Goal: Task Accomplishment & Management: Manage account settings

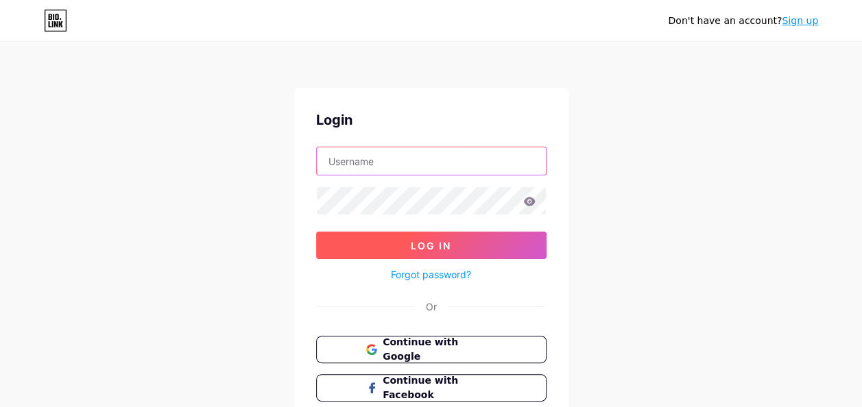
type input "[PERSON_NAME][EMAIL_ADDRESS][PERSON_NAME][DOMAIN_NAME]"
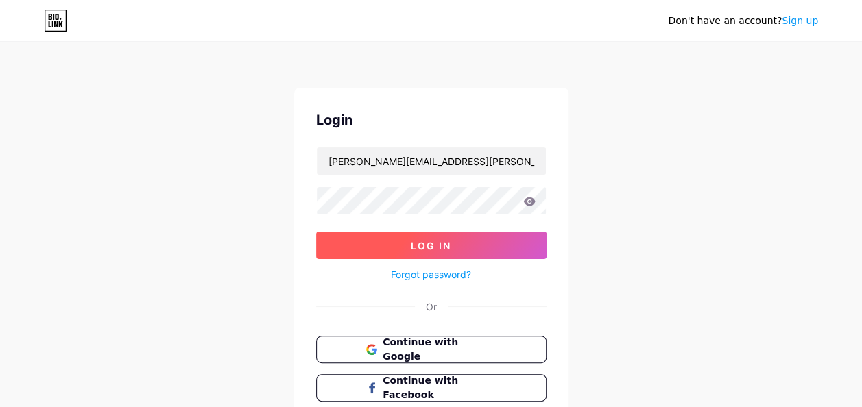
click at [391, 245] on button "Log In" at bounding box center [431, 245] width 230 height 27
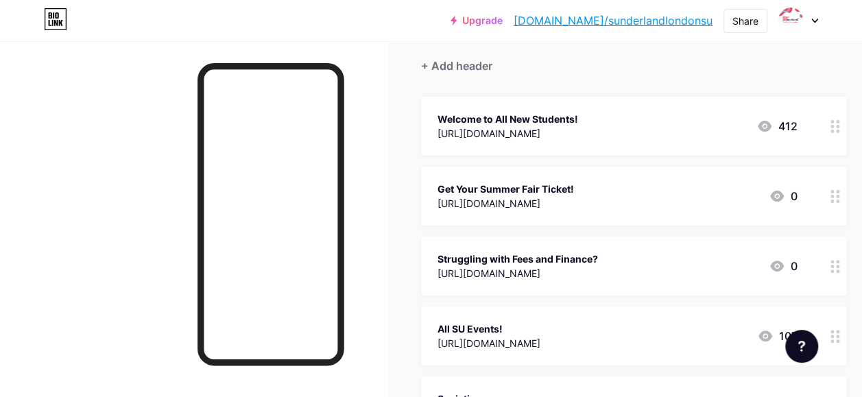
scroll to position [120, 0]
click at [835, 189] on icon at bounding box center [835, 195] width 10 height 13
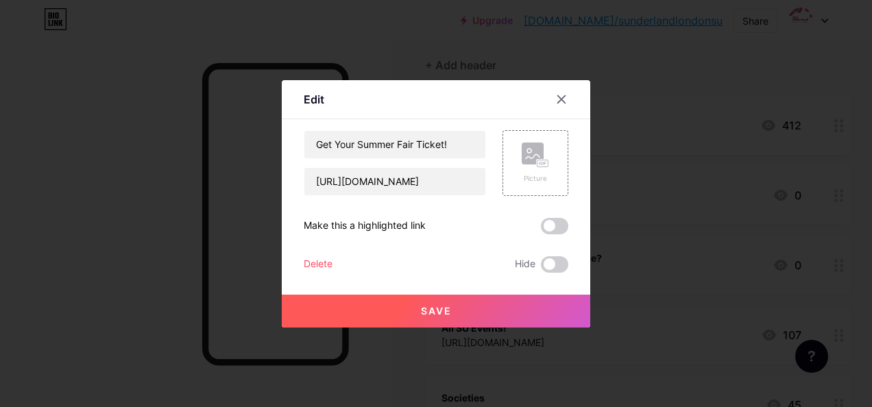
click at [318, 249] on div "Get Your Summer Fair Ticket! [URL][DOMAIN_NAME] Picture Make this a highlighted…" at bounding box center [436, 201] width 265 height 143
click at [313, 265] on div "Delete" at bounding box center [318, 264] width 29 height 16
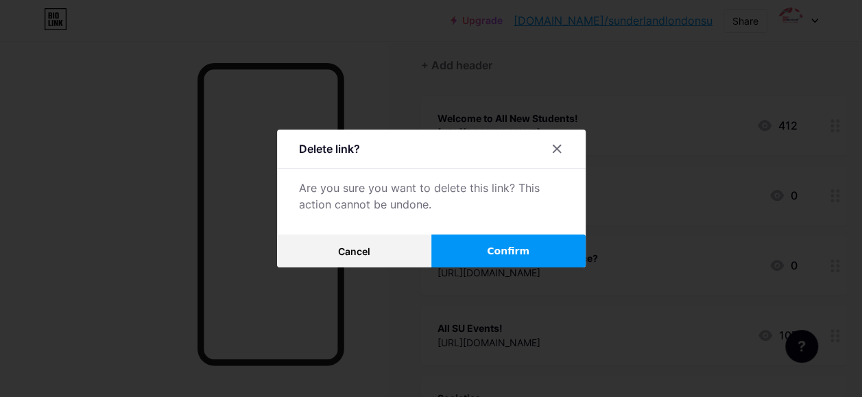
click at [522, 250] on span "Confirm" at bounding box center [508, 251] width 42 height 14
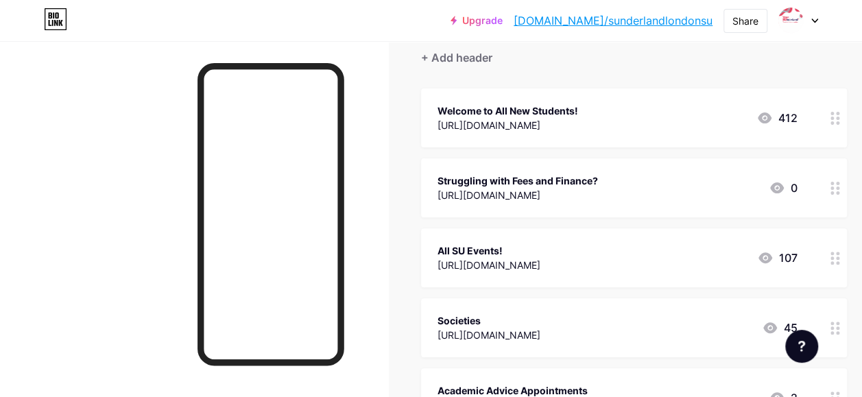
scroll to position [128, 0]
click at [837, 184] on icon at bounding box center [835, 187] width 10 height 13
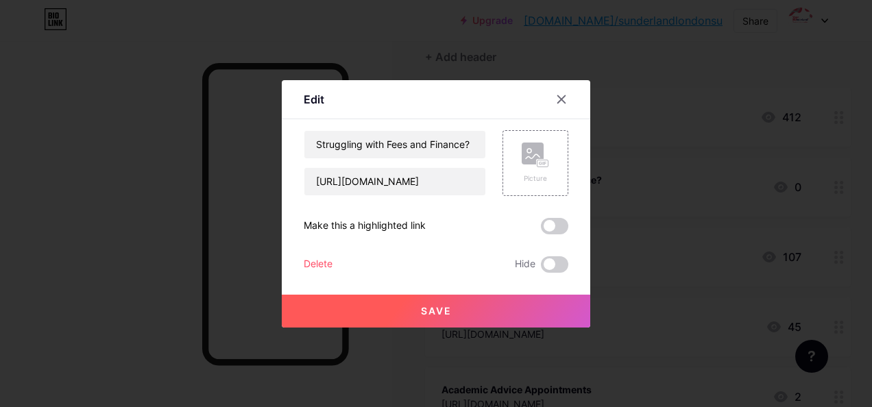
click at [472, 305] on button "Save" at bounding box center [436, 311] width 308 height 33
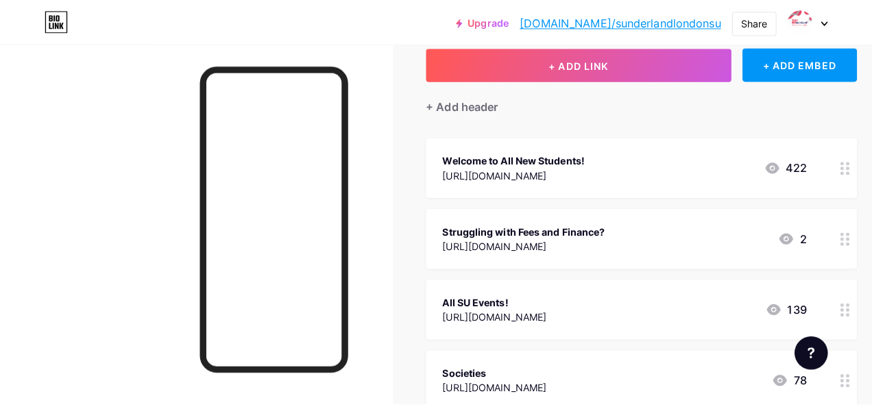
scroll to position [0, 0]
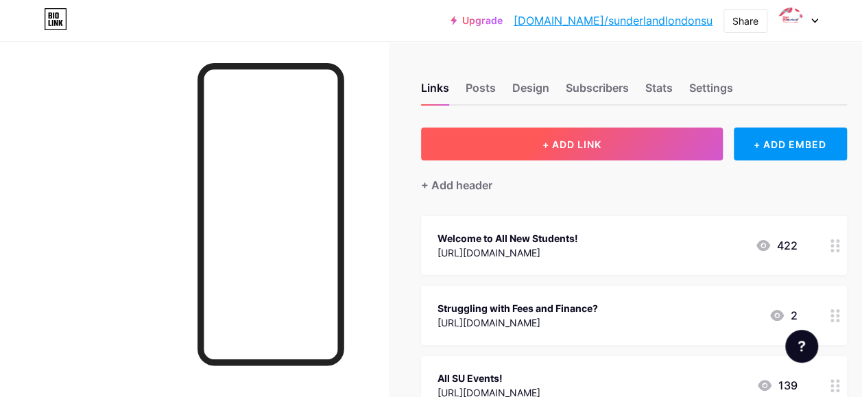
click at [585, 147] on span "+ ADD LINK" at bounding box center [571, 144] width 59 height 12
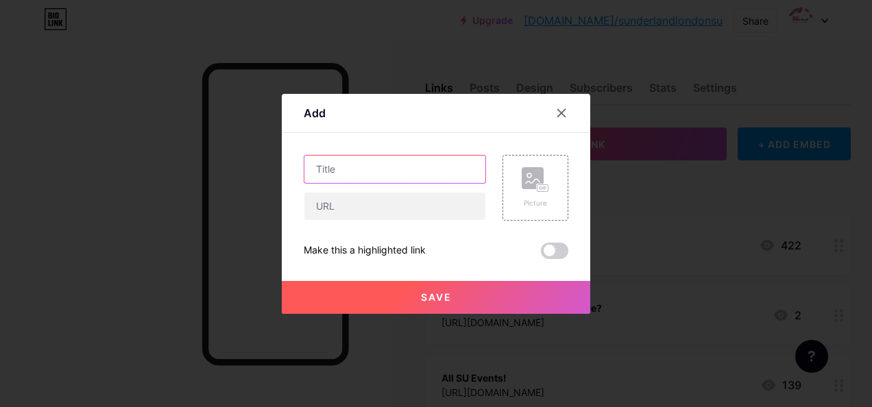
click at [398, 172] on input "text" at bounding box center [394, 169] width 181 height 27
type input "Student Wellbeing Hub"
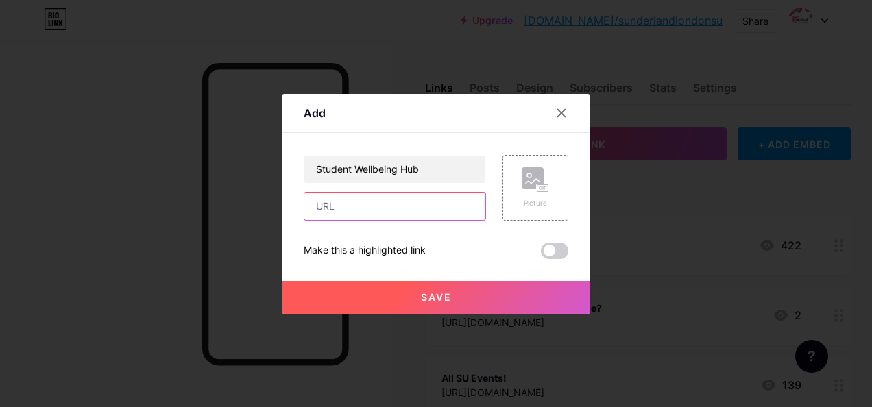
click at [341, 206] on input "text" at bounding box center [394, 206] width 181 height 27
paste input "[URL][DOMAIN_NAME][DOMAIN_NAME][EMAIL_ADDRESS][PERSON_NAME][DOMAIN_NAME]"
type input "[URL][DOMAIN_NAME][DOMAIN_NAME][EMAIL_ADDRESS][PERSON_NAME][DOMAIN_NAME]"
click at [361, 291] on button "Save" at bounding box center [436, 297] width 308 height 33
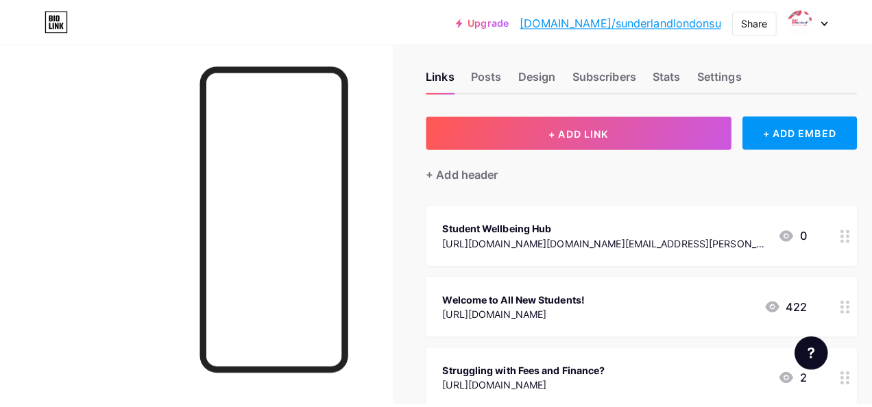
scroll to position [16, 0]
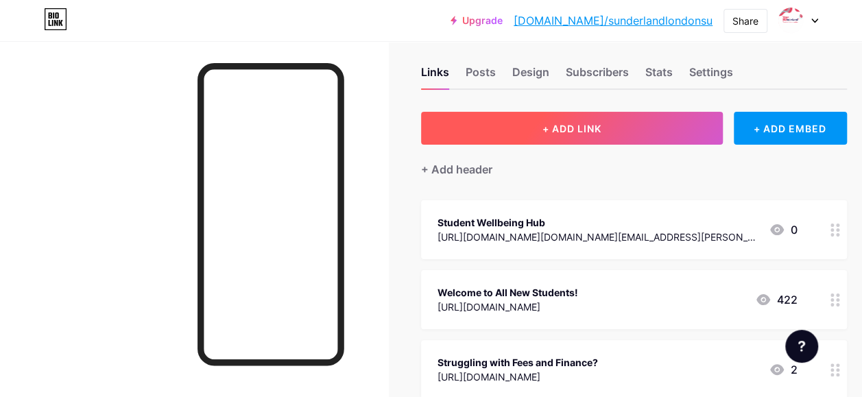
click at [591, 136] on button "+ ADD LINK" at bounding box center [572, 128] width 302 height 33
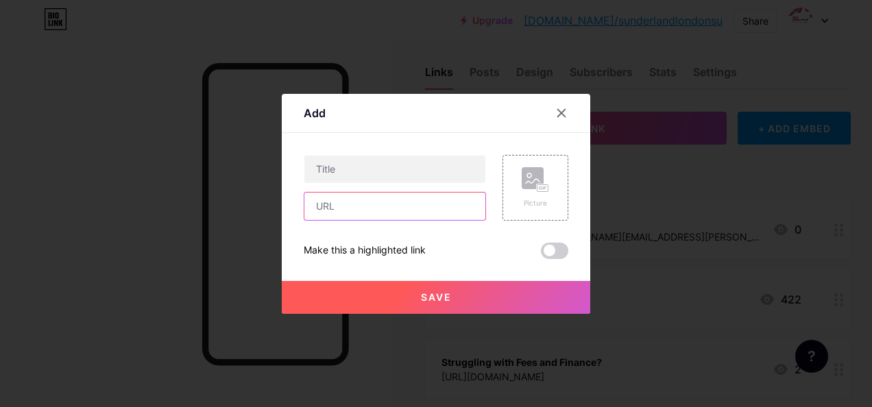
click at [319, 214] on input "text" at bounding box center [394, 206] width 181 height 27
paste input "[URL][DOMAIN_NAME]"
type input "[URL][DOMAIN_NAME]"
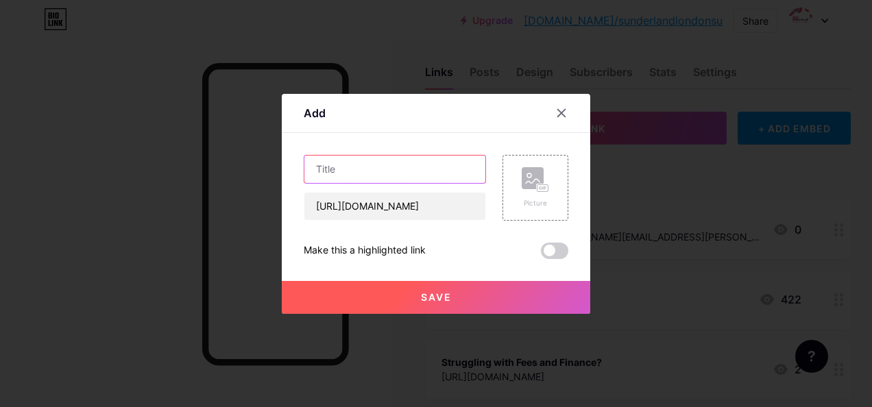
click at [341, 174] on input "text" at bounding box center [394, 169] width 181 height 27
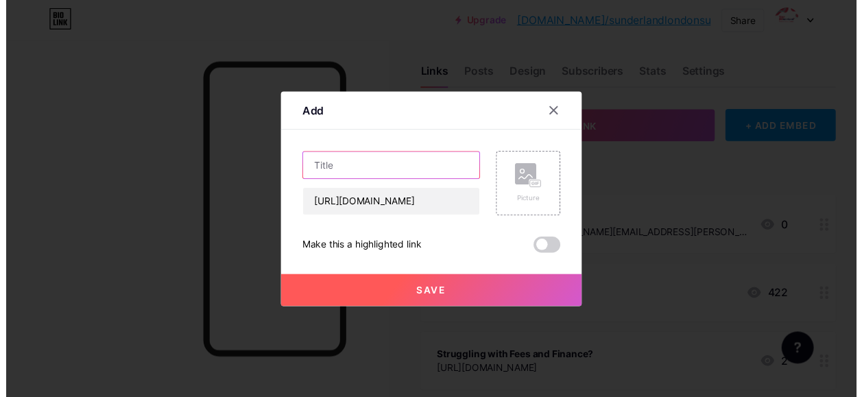
scroll to position [0, 0]
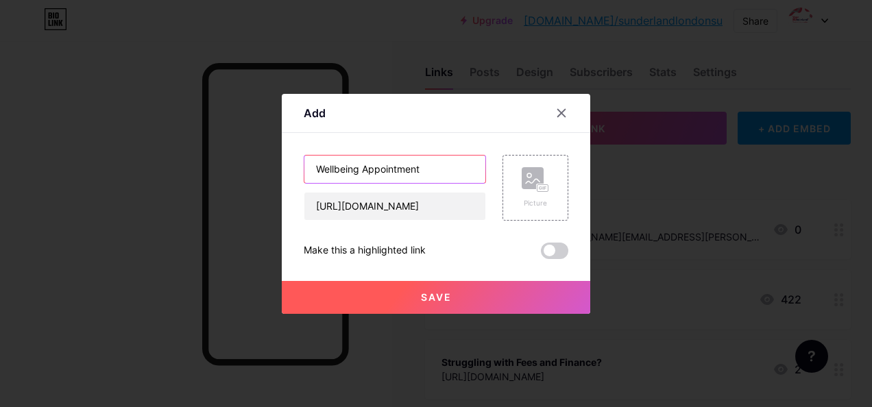
click at [313, 170] on input "Wellbeing Appointment" at bounding box center [394, 169] width 181 height 27
type input "Book a Wellbeing Appointment"
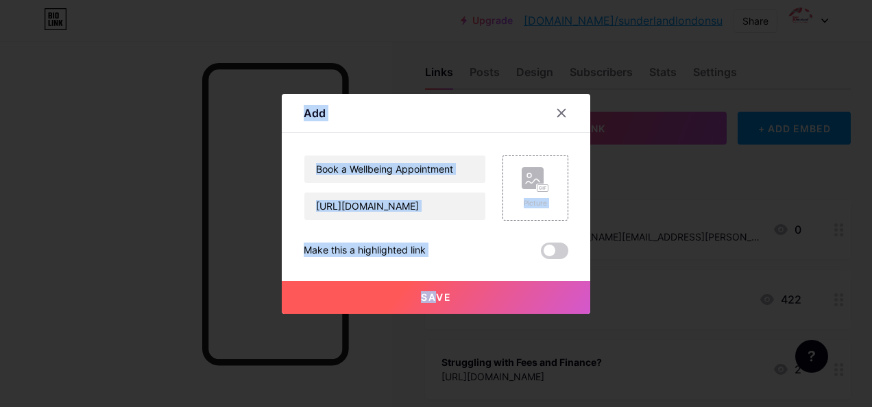
drag, startPoint x: 425, startPoint y: 314, endPoint x: 434, endPoint y: 305, distance: 12.6
click at [434, 305] on div "Add Content YouTube Play YouTube video without leaving your page. ADD Vimeo Pla…" at bounding box center [436, 203] width 872 height 407
drag, startPoint x: 434, startPoint y: 305, endPoint x: 395, endPoint y: 302, distance: 39.2
click at [395, 302] on button "Save" at bounding box center [436, 297] width 308 height 33
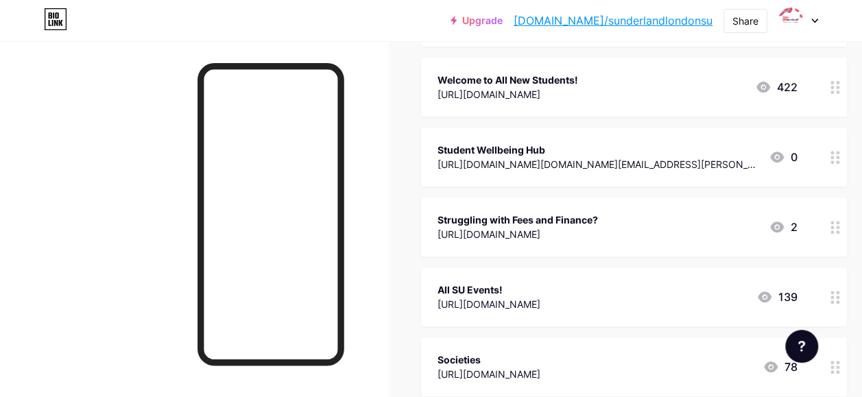
scroll to position [228, 0]
click at [829, 219] on div at bounding box center [834, 227] width 23 height 59
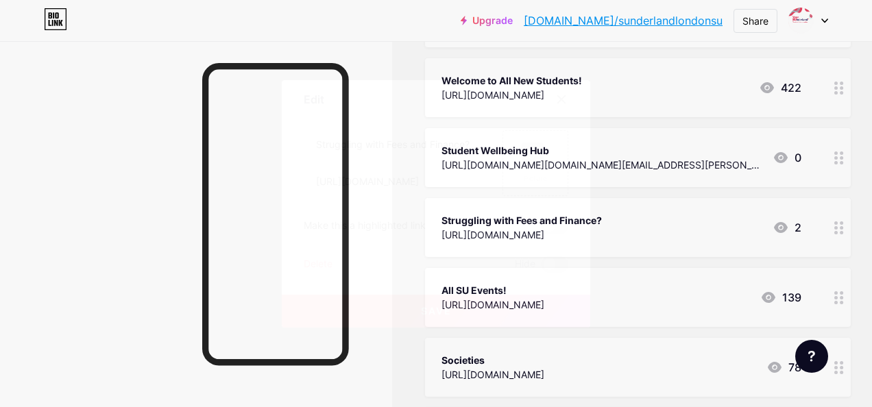
click at [313, 263] on div "Delete" at bounding box center [318, 264] width 29 height 16
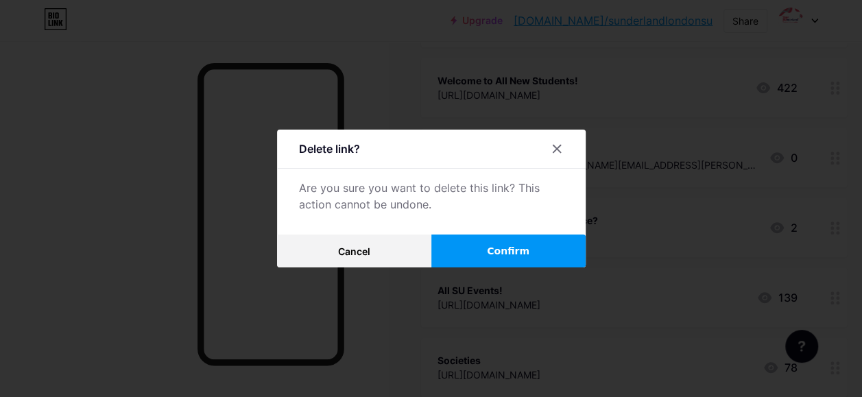
click at [478, 260] on button "Confirm" at bounding box center [508, 250] width 154 height 33
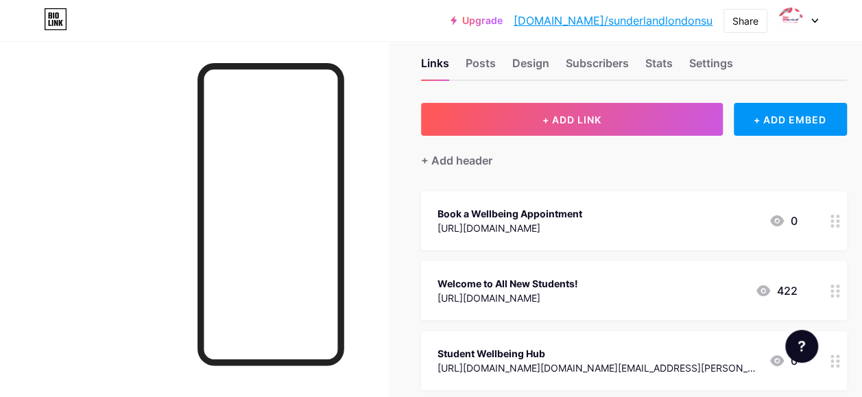
scroll to position [44, 0]
